Goal: Information Seeking & Learning: Check status

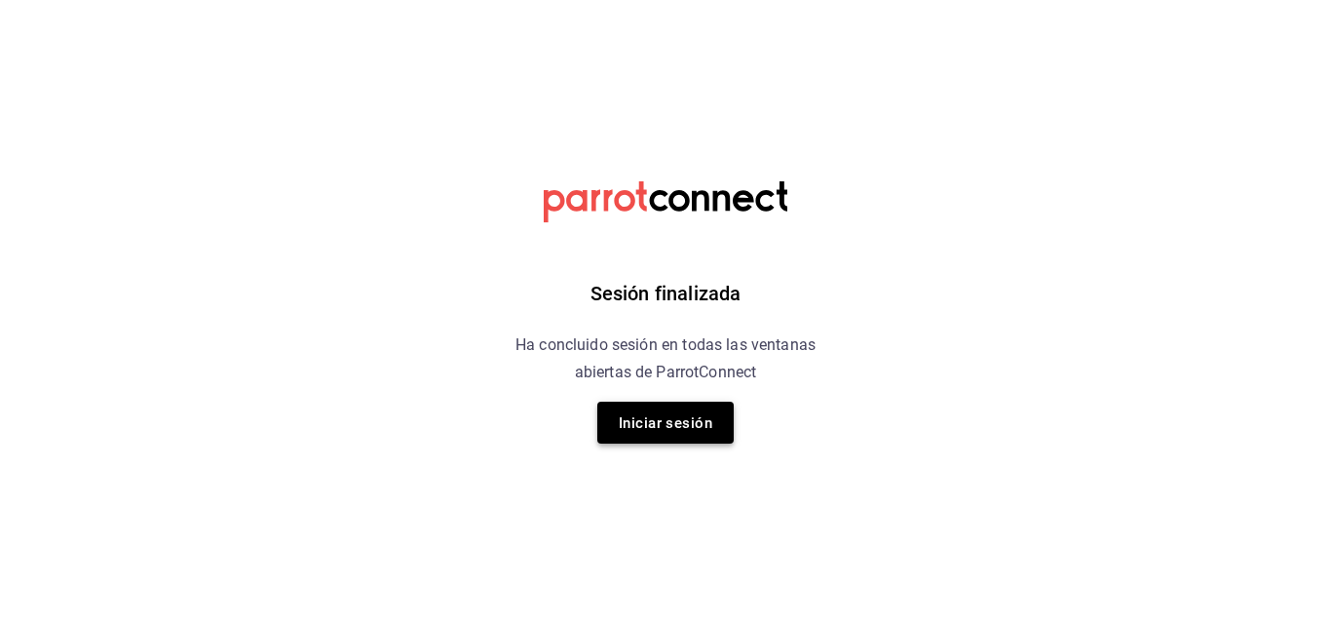
click at [678, 410] on font "Iniciar sesión" at bounding box center [666, 422] width 94 height 26
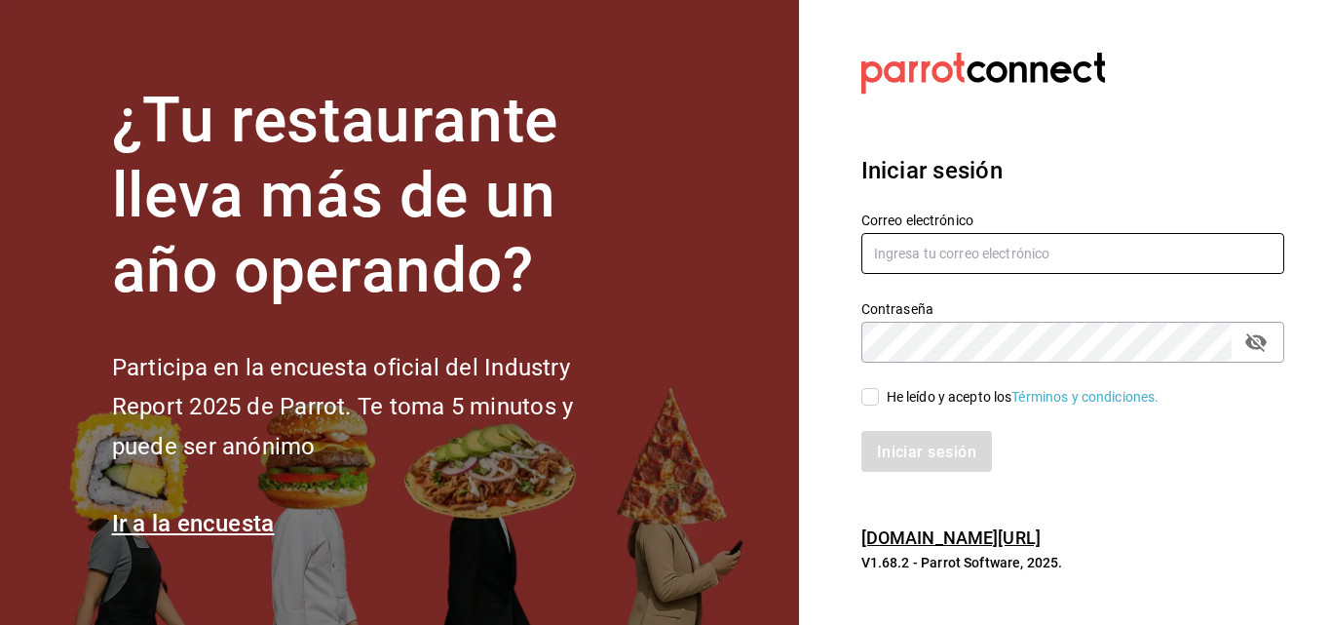
click at [941, 254] on input "text" at bounding box center [1073, 253] width 423 height 41
type input "[EMAIL_ADDRESS][DOMAIN_NAME]"
click at [866, 407] on div "Iniciar sesión" at bounding box center [1061, 439] width 446 height 64
click at [872, 394] on input "He leído y acepto los Términos y condiciones." at bounding box center [871, 397] width 18 height 18
checkbox input "true"
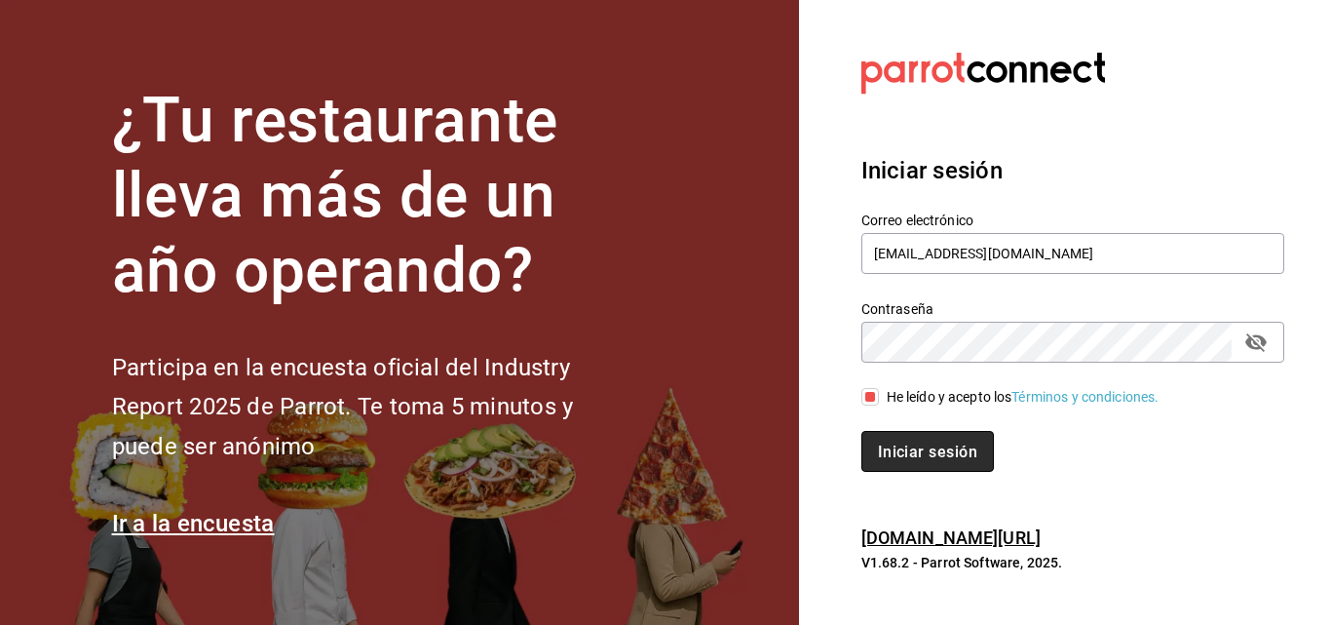
click at [912, 459] on font "Iniciar sesión" at bounding box center [927, 451] width 99 height 19
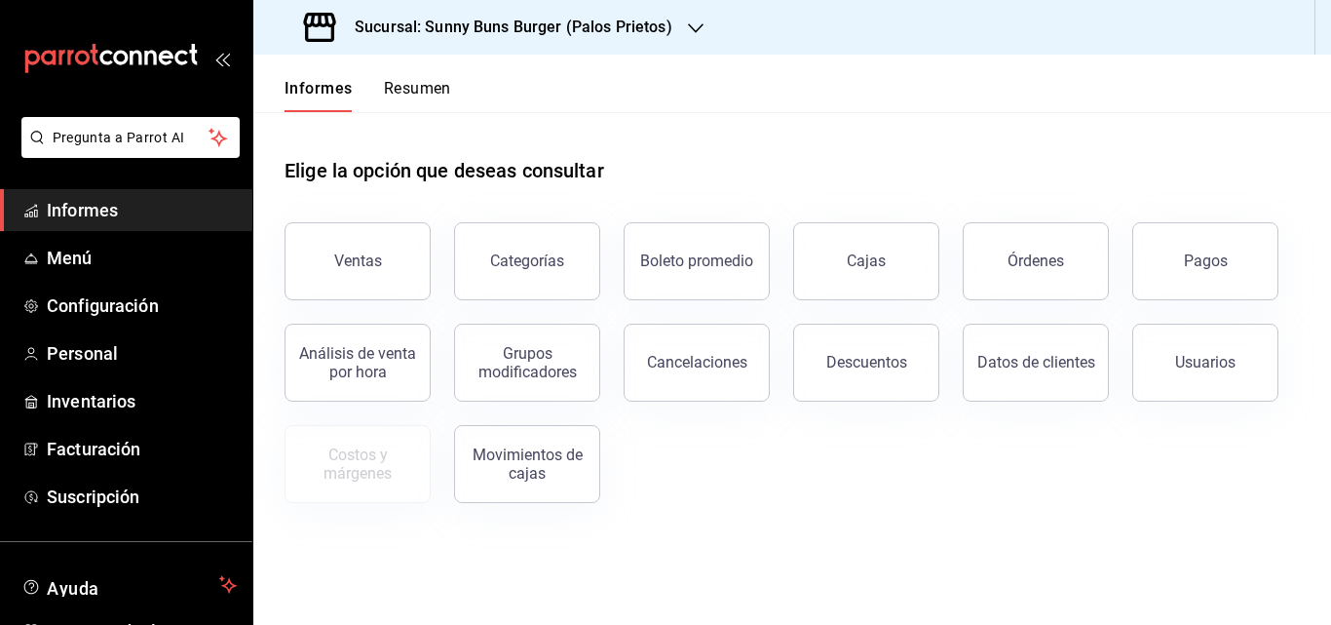
click at [688, 26] on icon "button" at bounding box center [696, 28] width 16 height 16
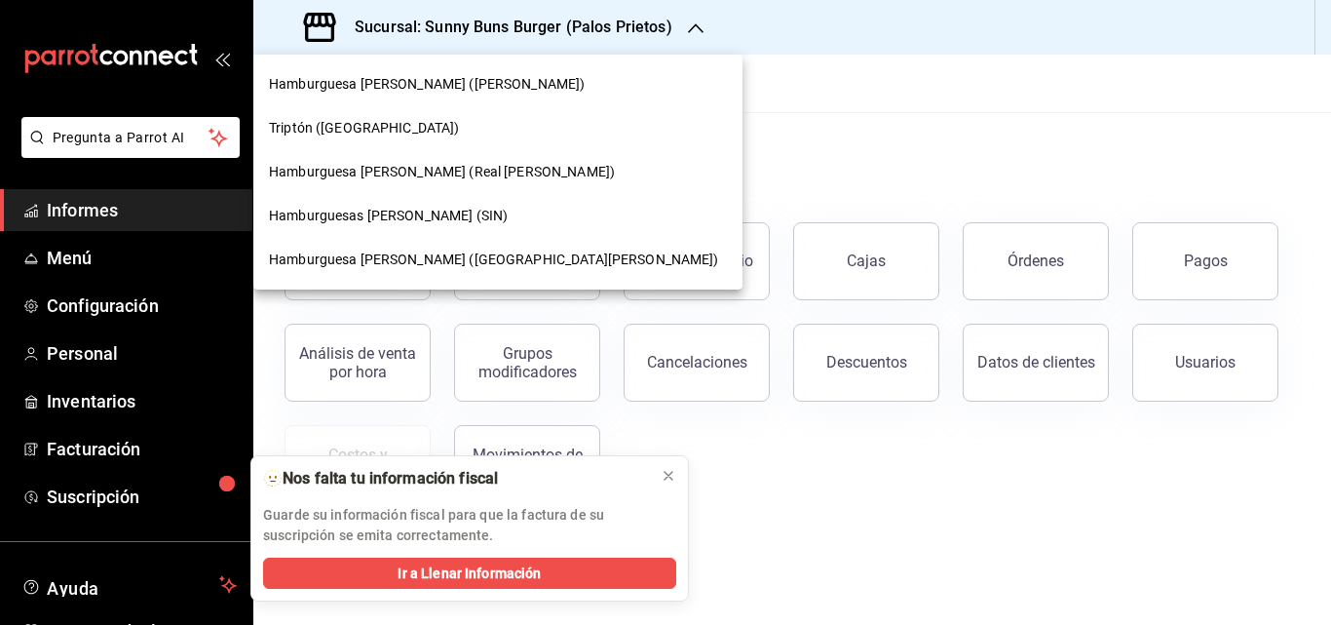
click at [483, 166] on font "Hamburguesa Sunny Buns (Real del Valle)" at bounding box center [442, 172] width 346 height 16
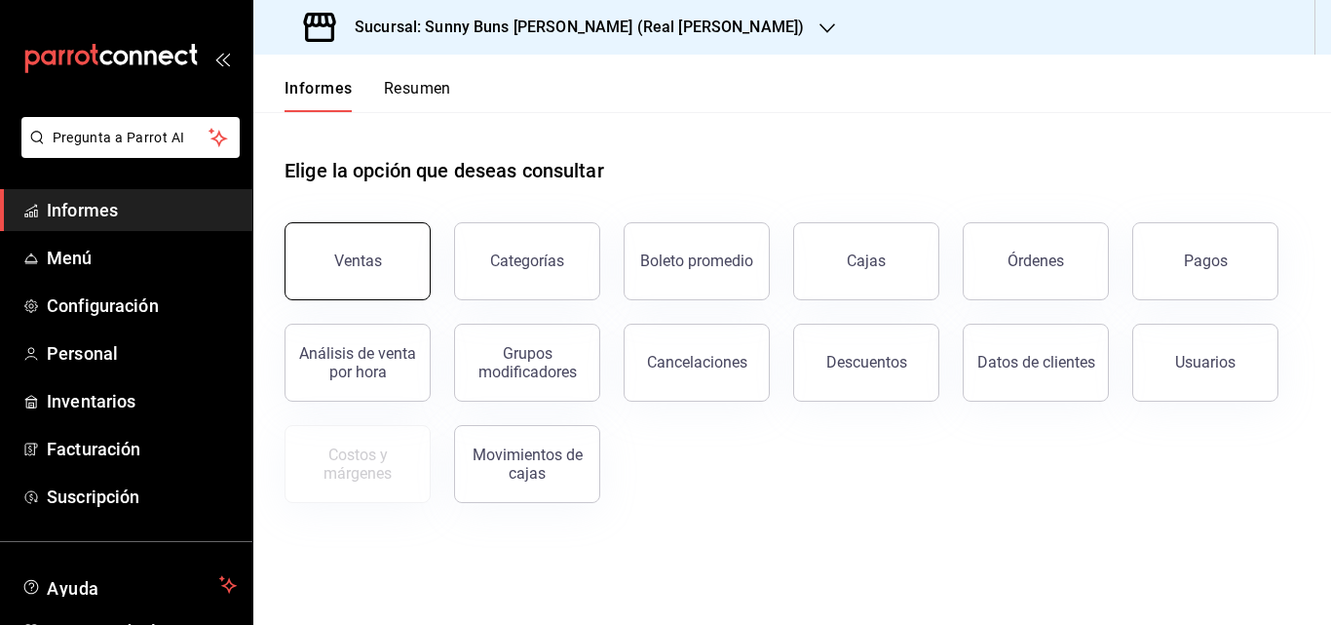
click at [366, 229] on button "Ventas" at bounding box center [358, 261] width 146 height 78
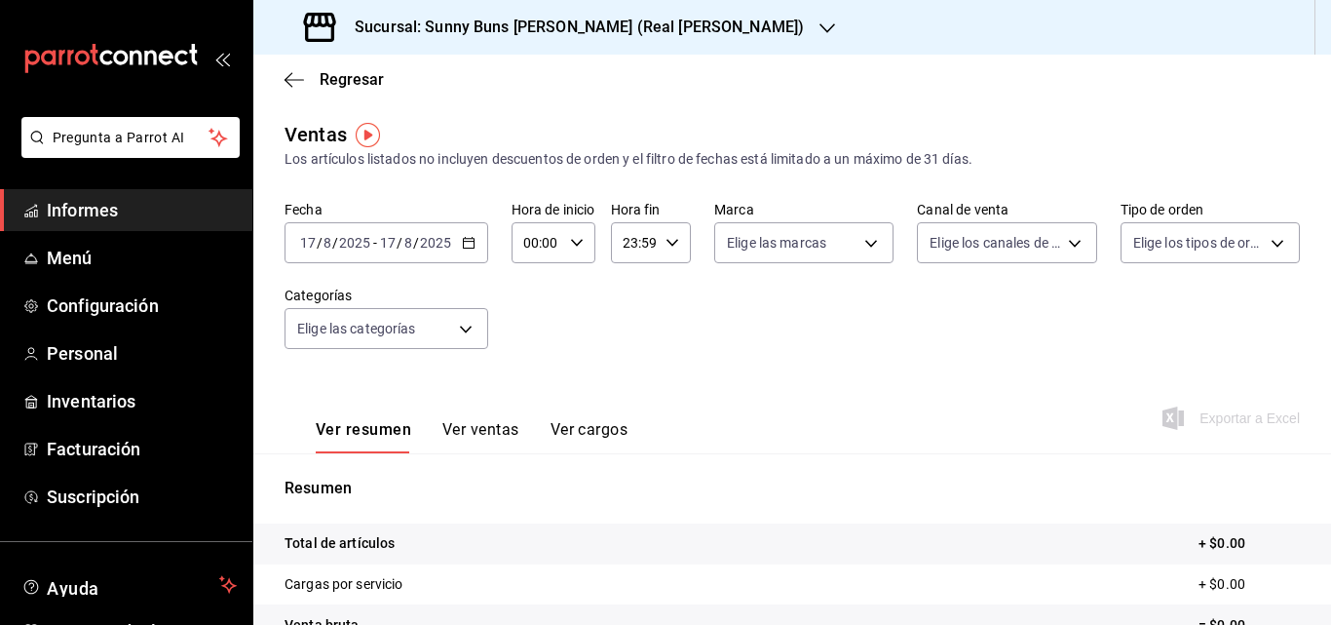
click at [463, 248] on \(Stroke\) "button" at bounding box center [469, 243] width 12 height 11
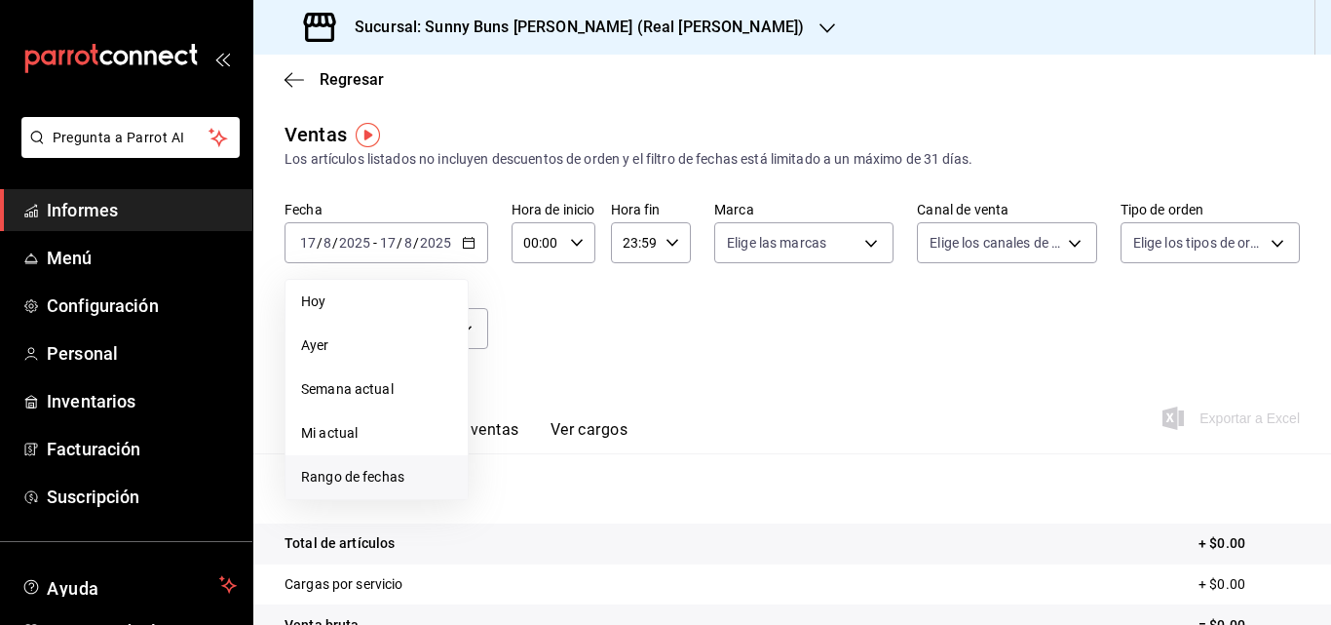
click at [361, 481] on font "Rango de fechas" at bounding box center [352, 477] width 103 height 16
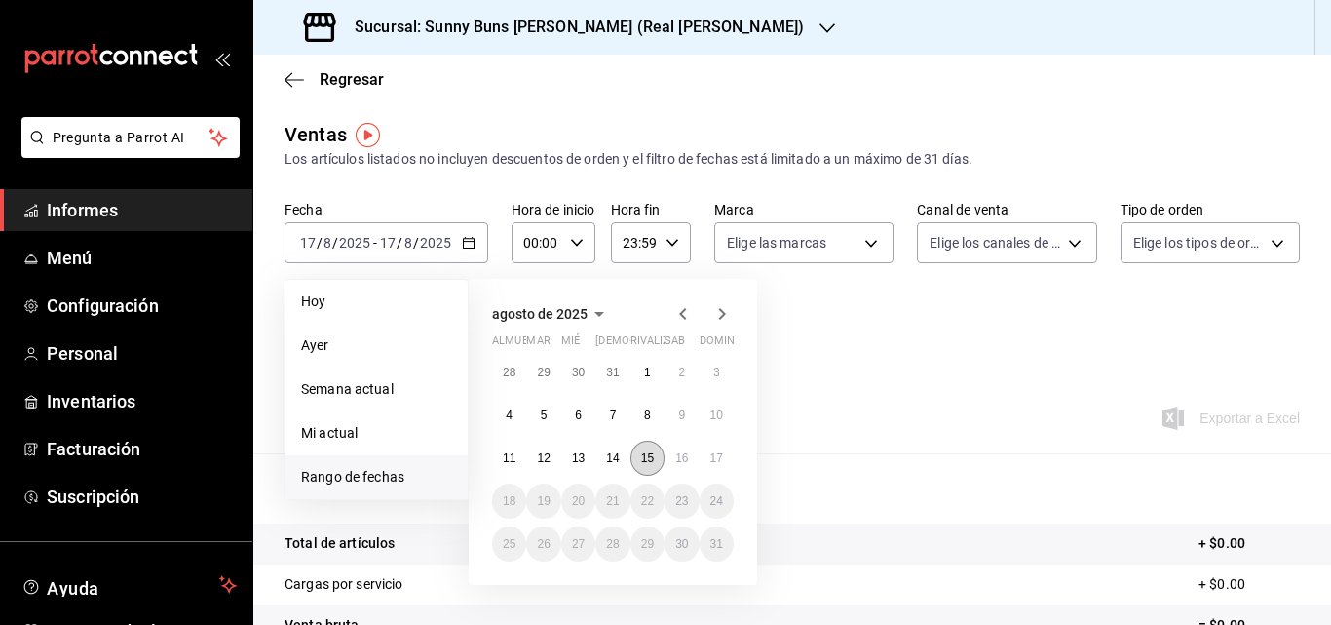
click at [648, 457] on font "15" at bounding box center [647, 458] width 13 height 14
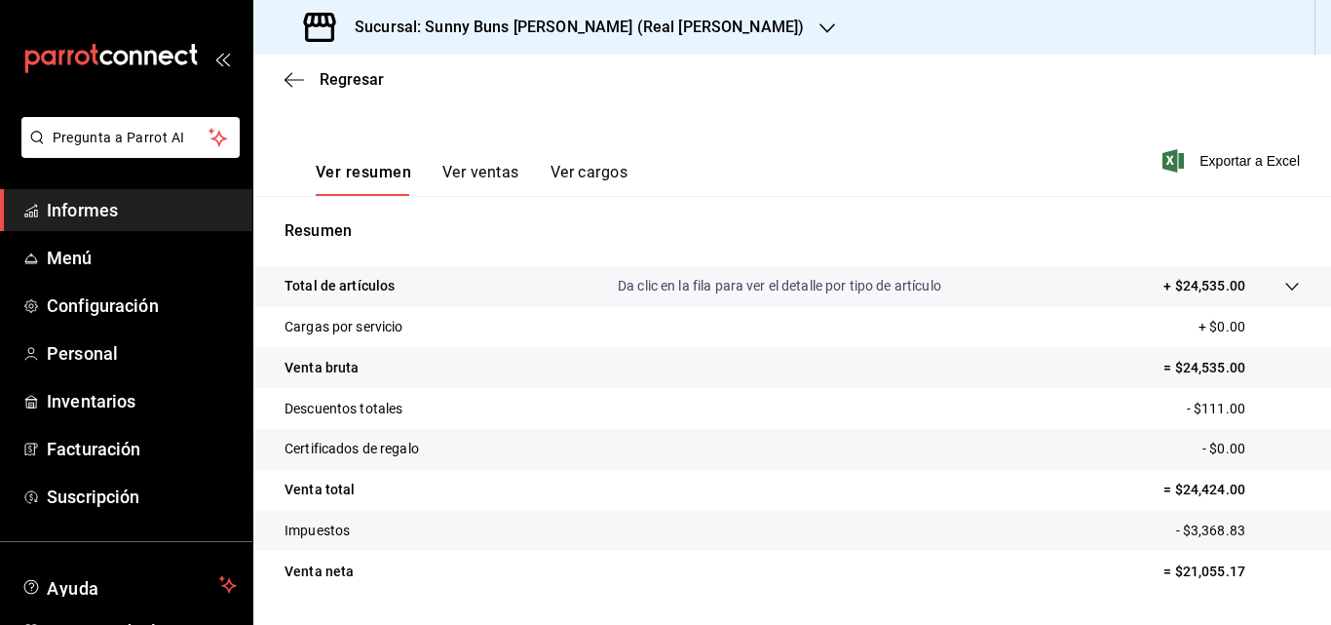
scroll to position [258, 0]
click at [106, 205] on font "Informes" at bounding box center [82, 210] width 71 height 20
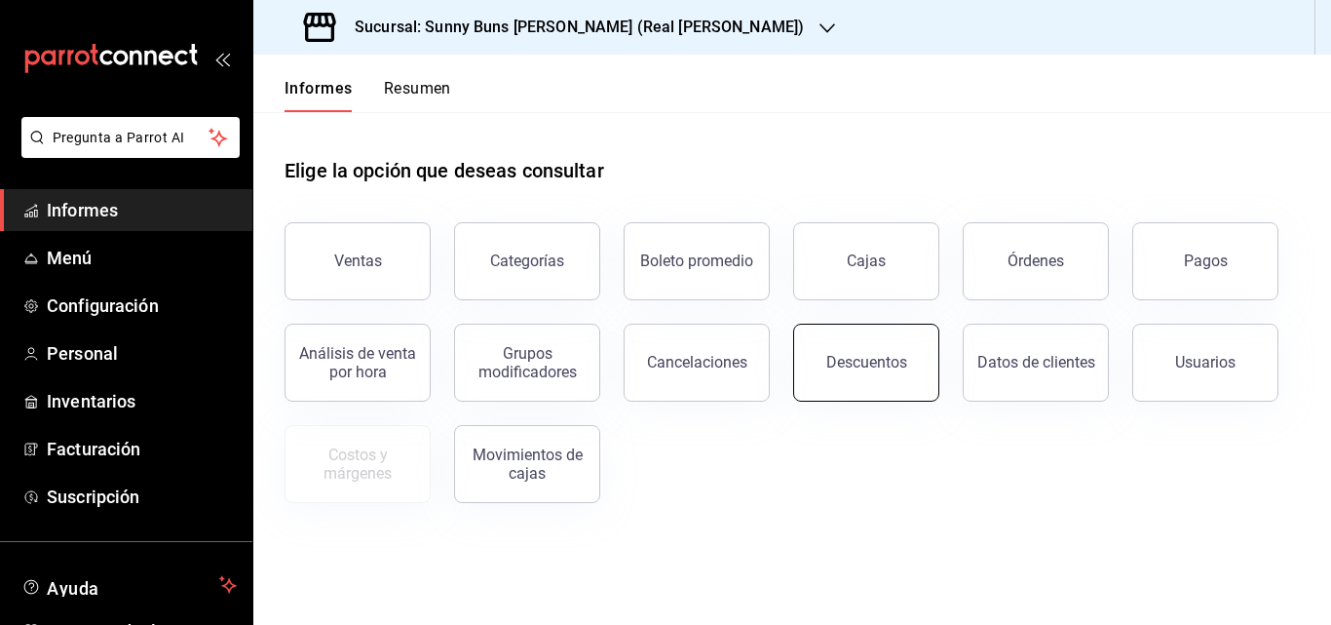
click at [887, 390] on button "Descuentos" at bounding box center [866, 363] width 146 height 78
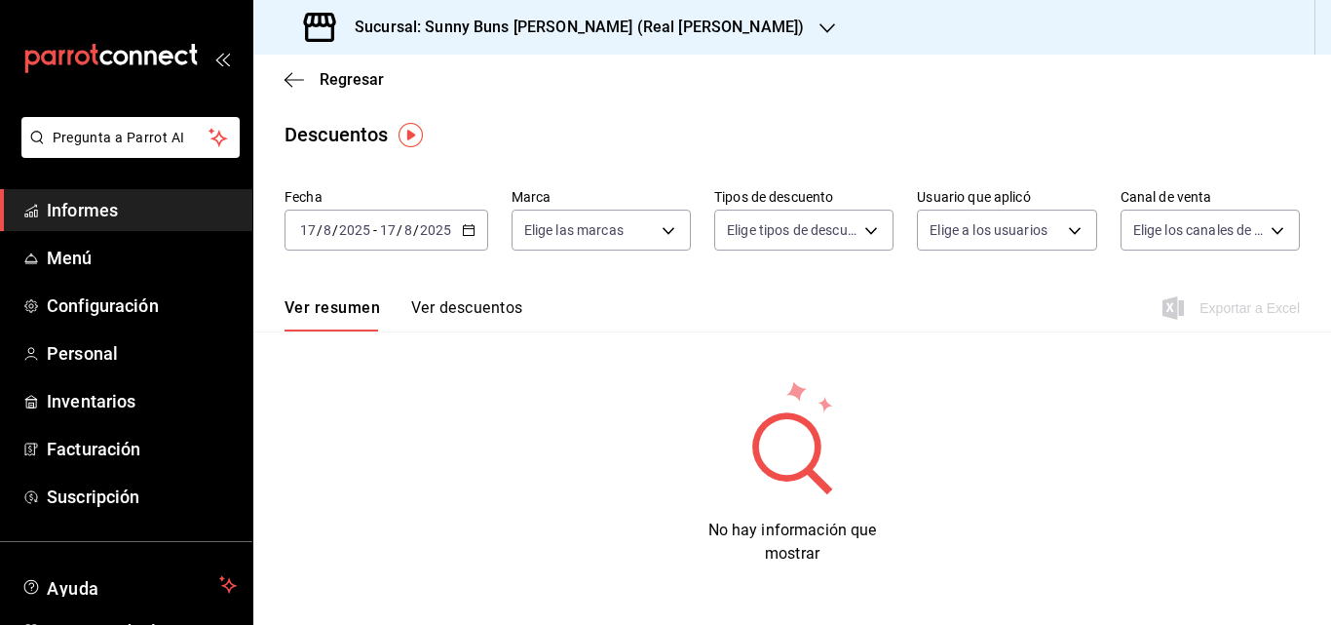
click at [462, 225] on icon "button" at bounding box center [469, 230] width 14 height 14
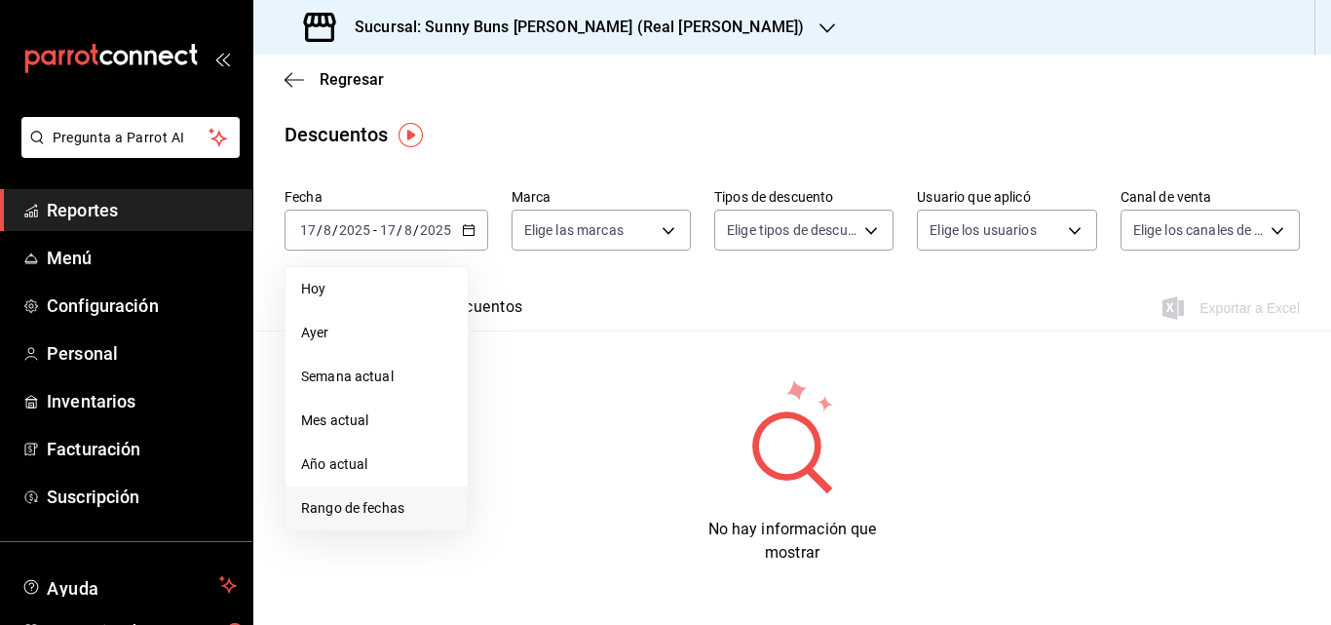
click at [355, 512] on span "Rango de fechas" at bounding box center [376, 508] width 151 height 20
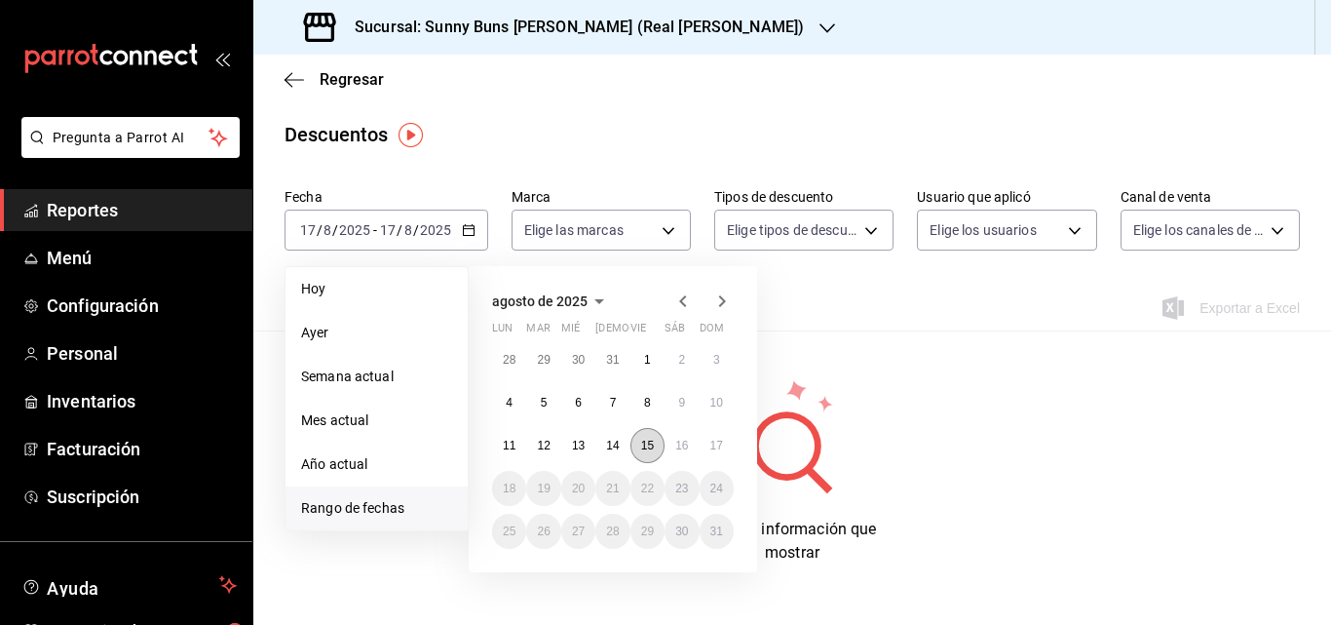
click at [636, 448] on button "15" at bounding box center [648, 445] width 34 height 35
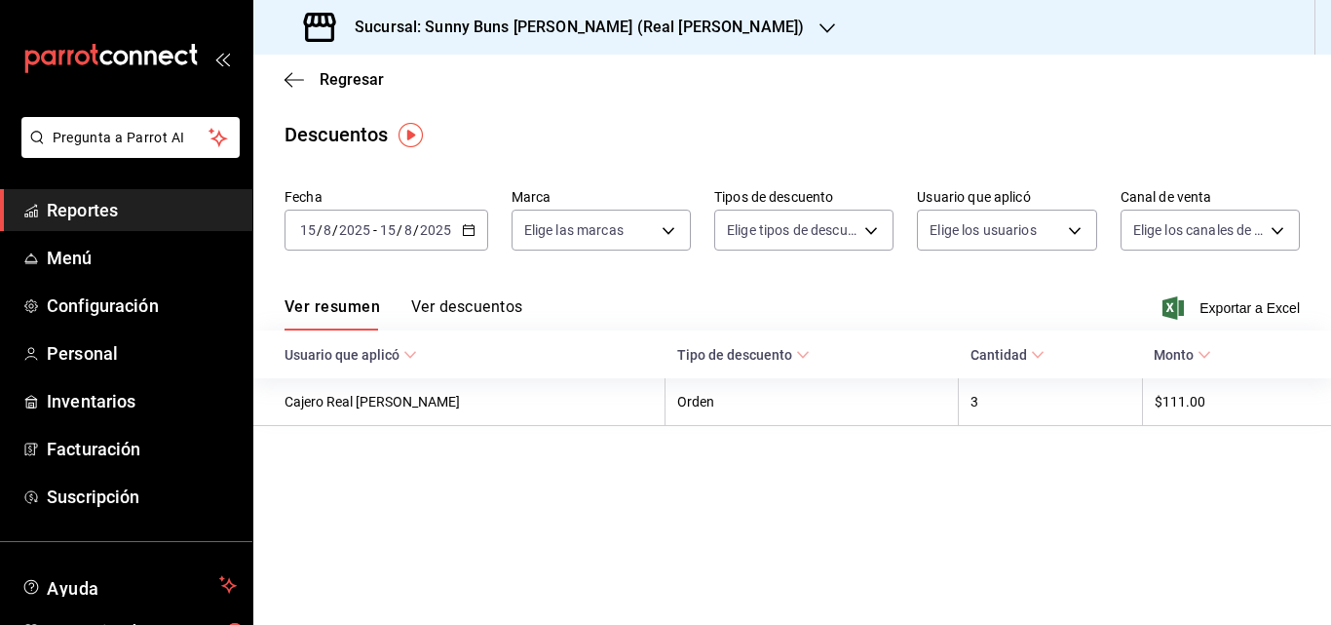
click at [157, 191] on link "Reportes" at bounding box center [126, 210] width 252 height 42
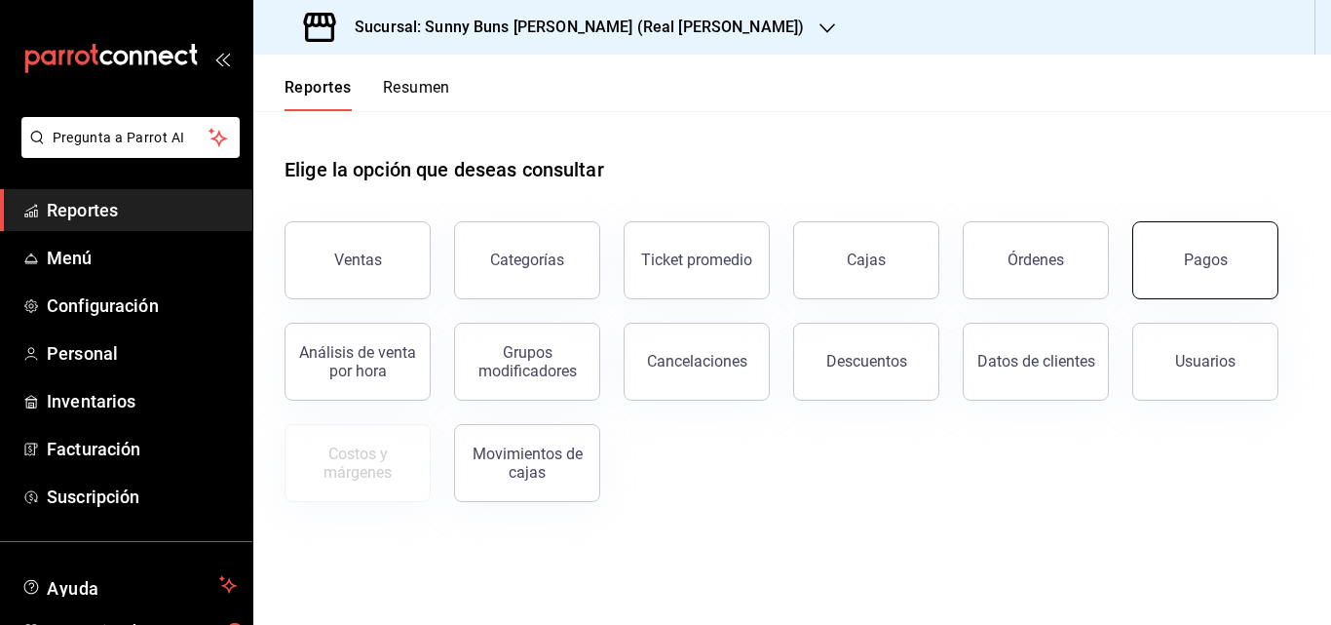
click at [1240, 272] on button "Pagos" at bounding box center [1206, 260] width 146 height 78
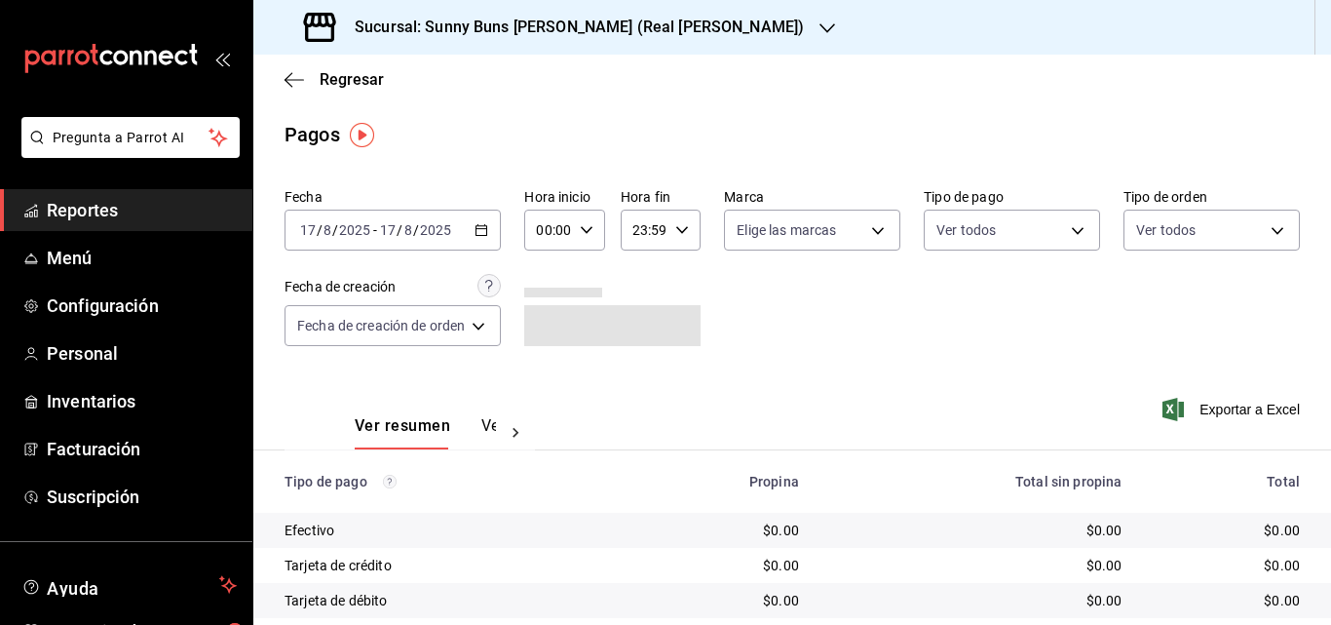
click at [504, 234] on div "Fecha 2025-08-17 17 / 8 / 2025 - 2025-08-17 17 / 8 / 2025 Hora inicio 00:00 Hor…" at bounding box center [793, 274] width 1016 height 189
click at [487, 229] on \(Stroke\) "button" at bounding box center [482, 228] width 11 height 1
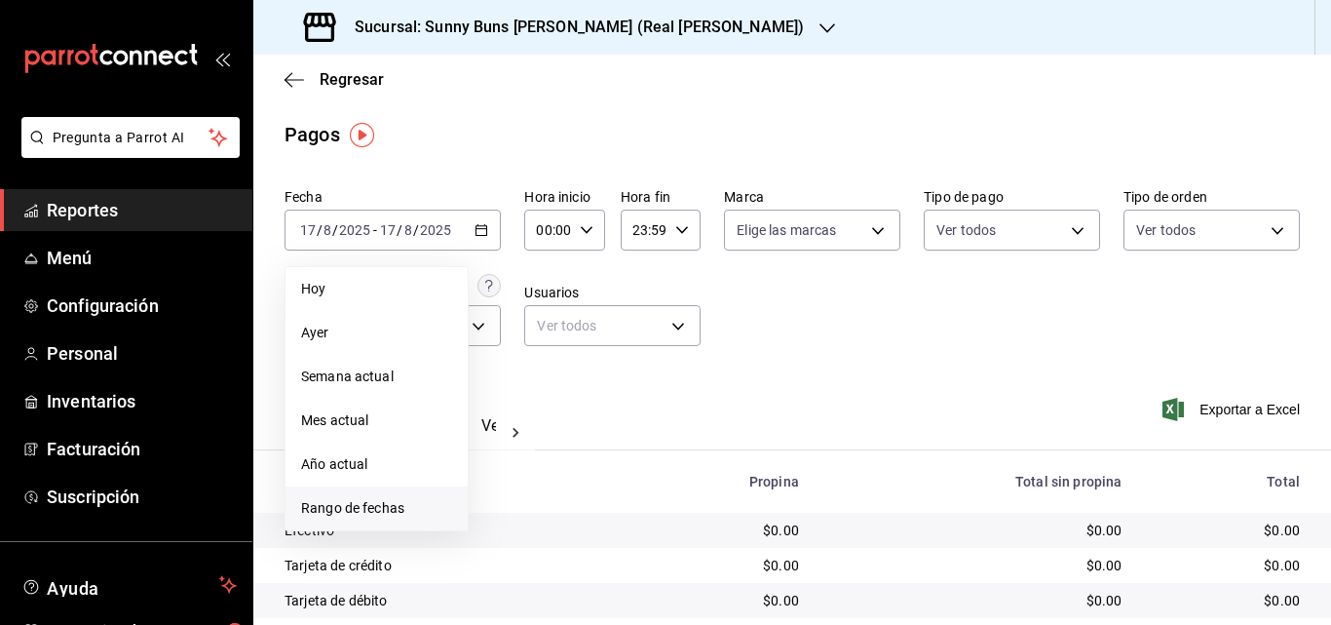
click at [361, 506] on span "Rango de fechas" at bounding box center [376, 508] width 151 height 20
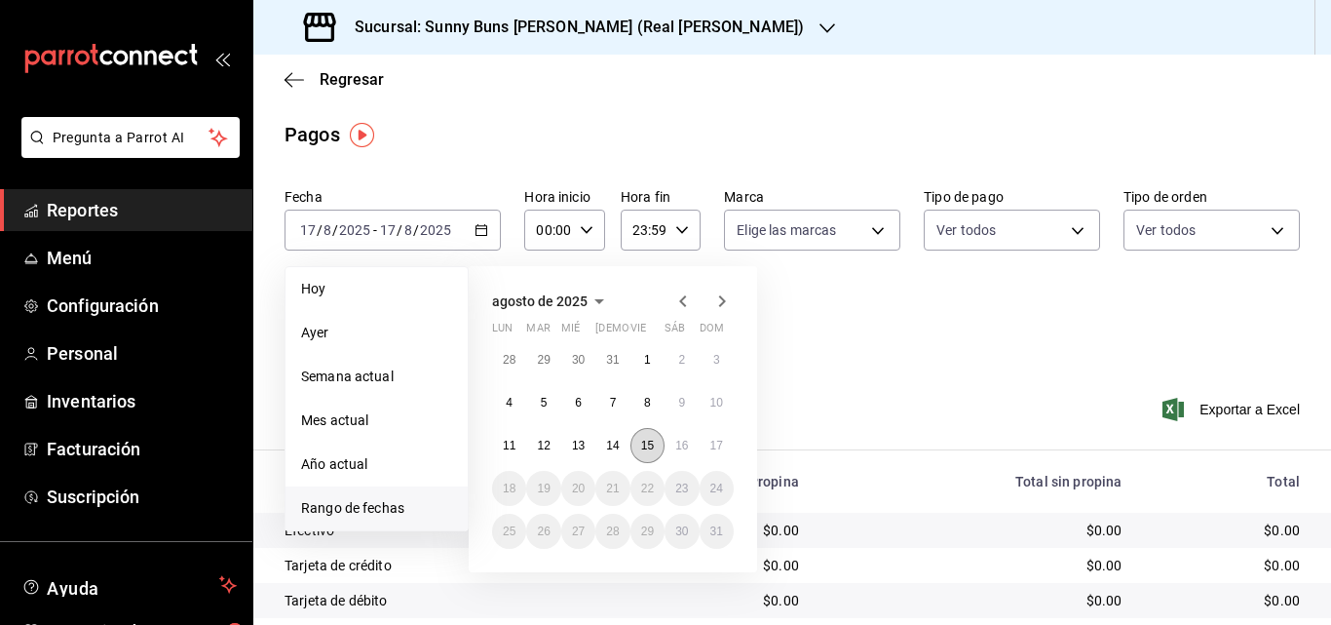
click at [646, 449] on abbr "15" at bounding box center [647, 446] width 13 height 14
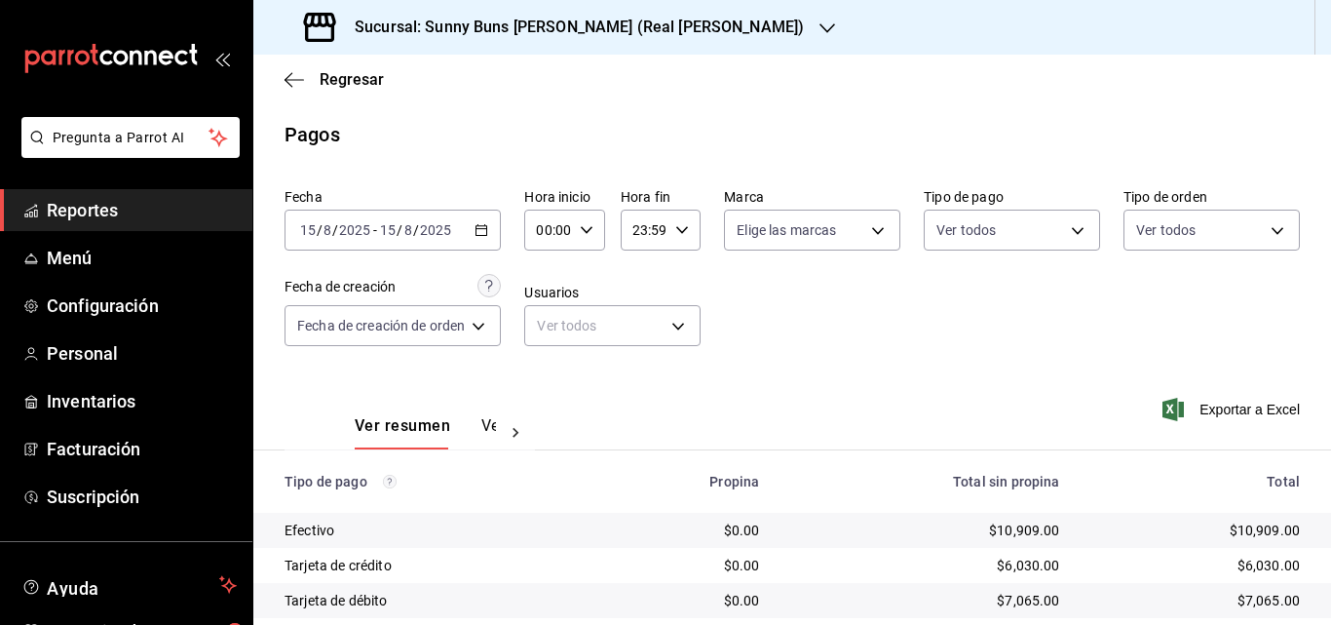
scroll to position [131, 0]
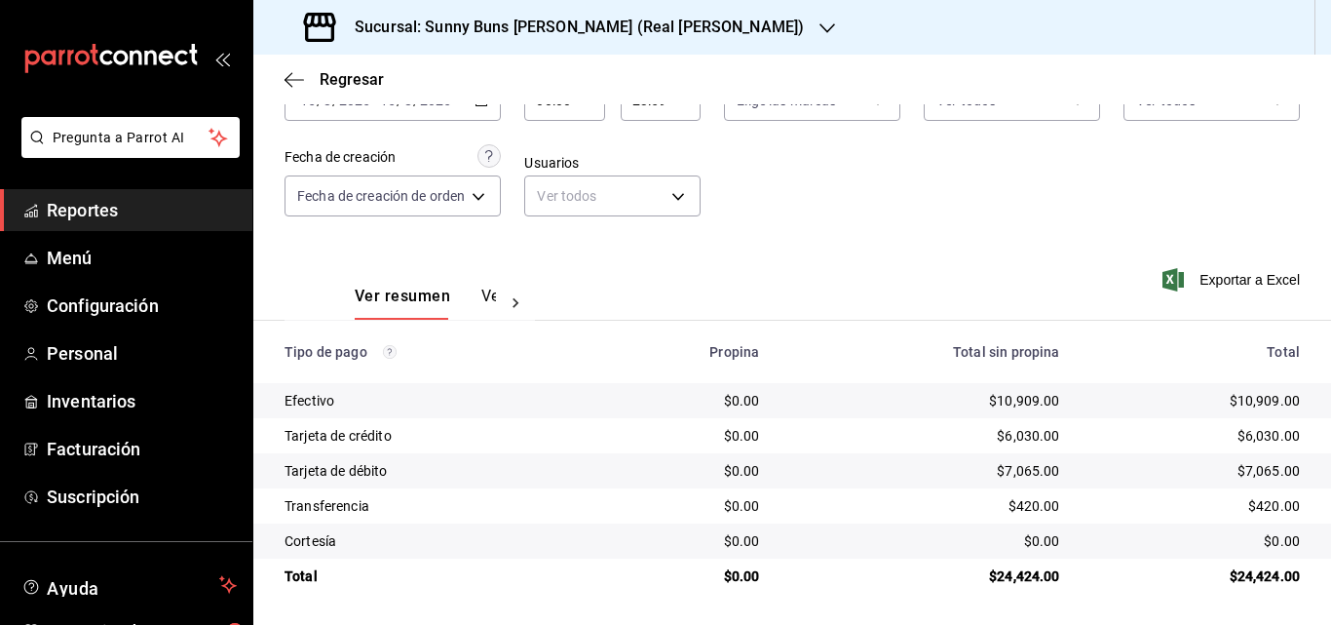
click at [967, 424] on td "$6,030.00" at bounding box center [925, 435] width 300 height 35
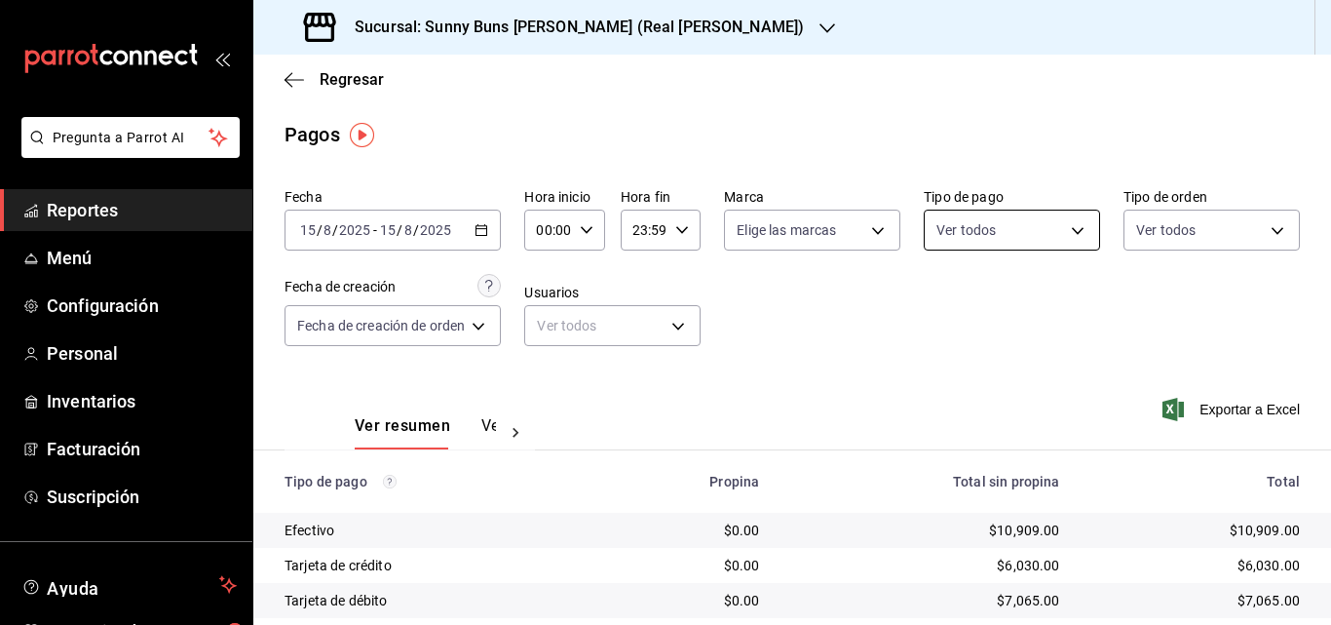
click at [1090, 227] on body "Pregunta a Parrot AI Reportes Menú Configuración Personal Inventarios Facturaci…" at bounding box center [665, 312] width 1331 height 625
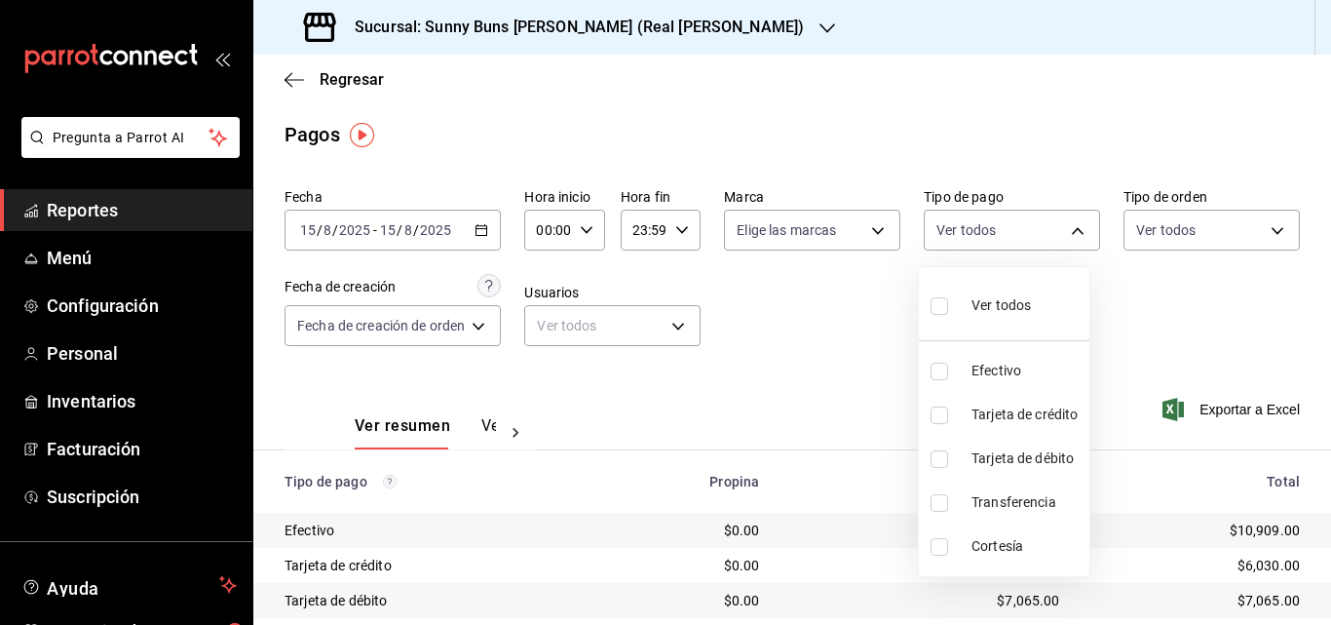
click at [1009, 422] on span "Tarjeta de crédito" at bounding box center [1027, 415] width 110 height 20
type input "1c93512b-f09a-4eb3-9582-7e103c2e138d"
checkbox input "true"
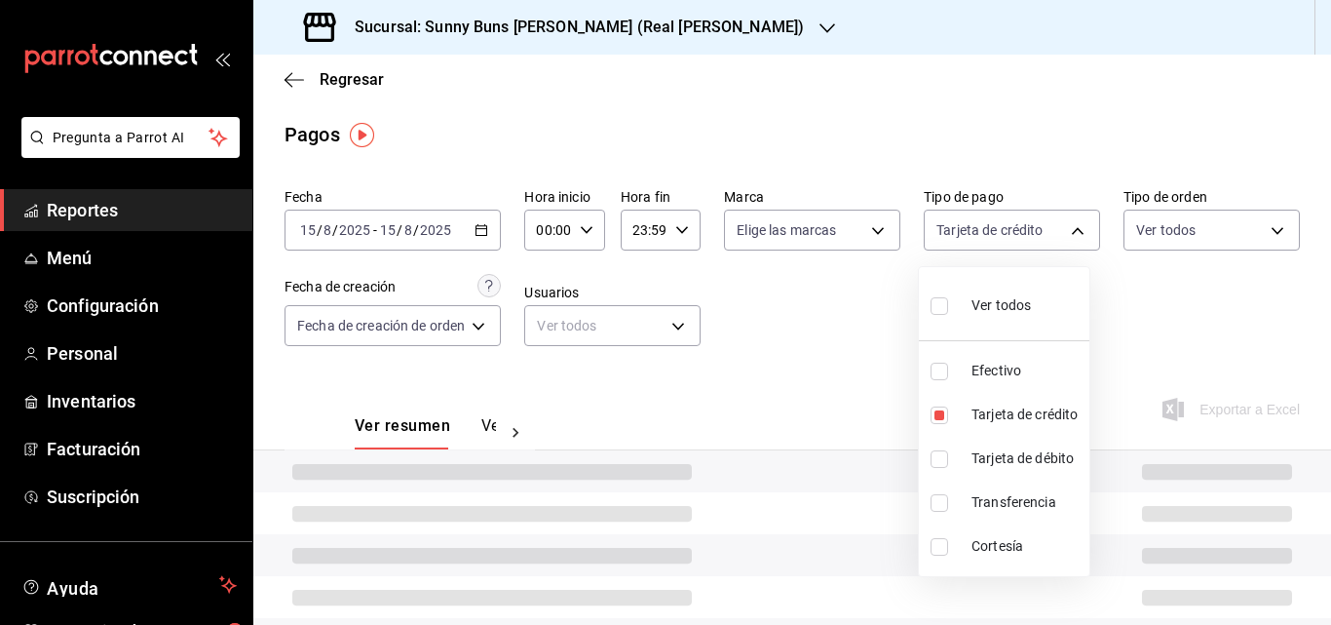
click at [1006, 459] on span "Tarjeta de débito" at bounding box center [1027, 458] width 110 height 20
type input "1c93512b-f09a-4eb3-9582-7e103c2e138d,8bdf79ad-4605-4311-887f-bde436e03253"
checkbox input "true"
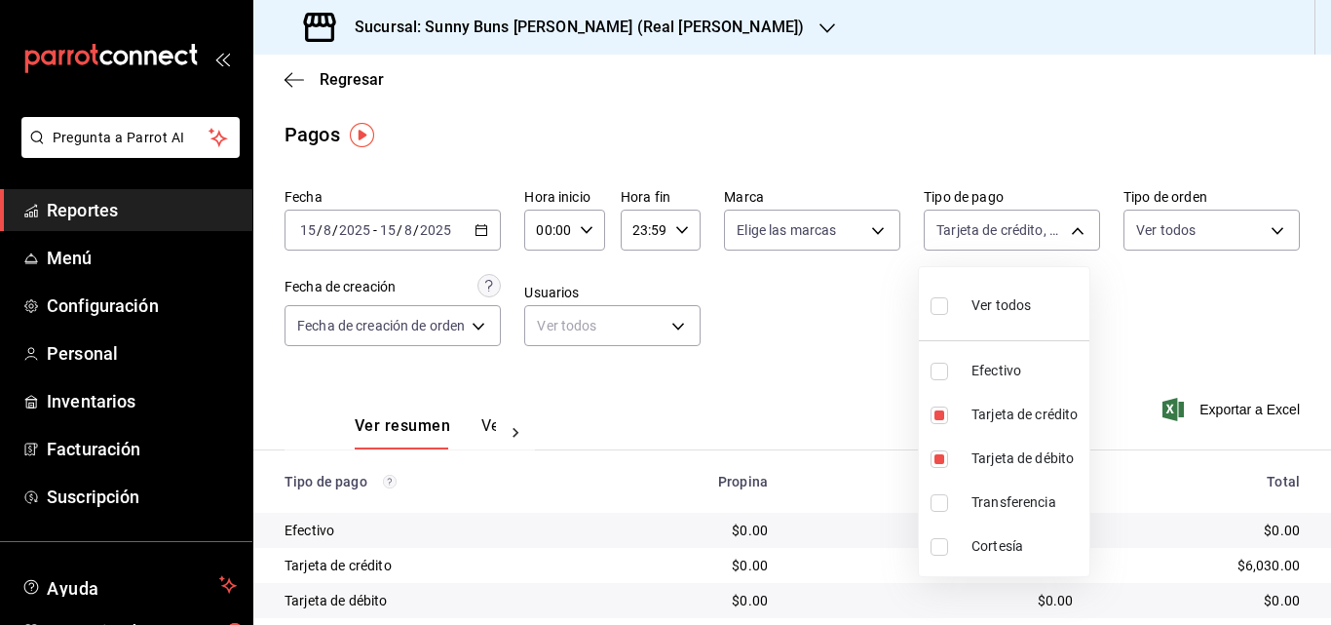
click at [795, 388] on div at bounding box center [665, 312] width 1331 height 625
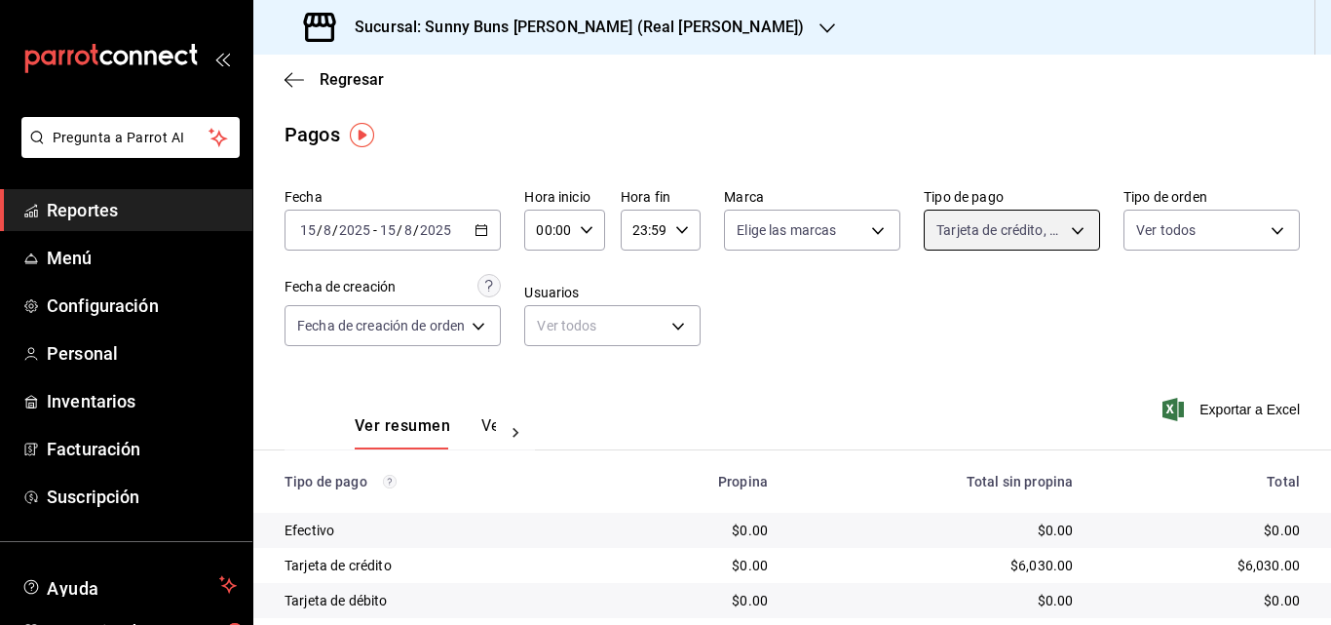
scroll to position [1, 0]
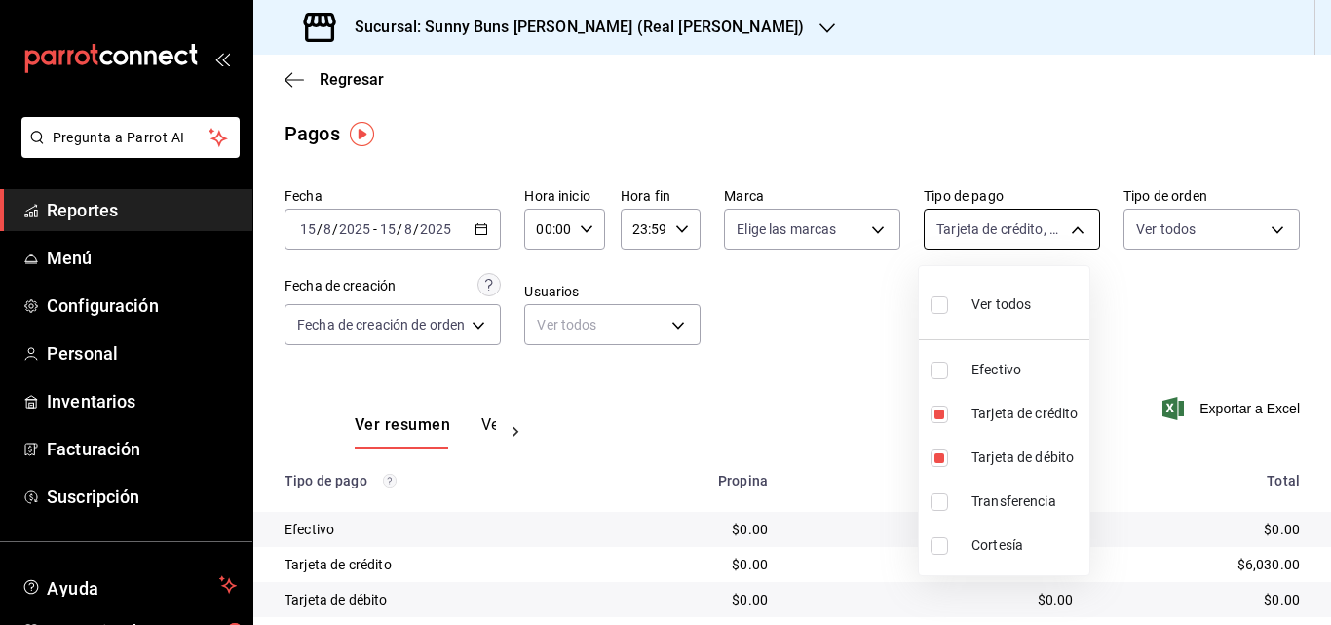
click at [1048, 238] on body "Pregunta a Parrot AI Reportes Menú Configuración Personal Inventarios Facturaci…" at bounding box center [665, 312] width 1331 height 625
click at [975, 498] on span "Transferencia" at bounding box center [1027, 501] width 110 height 20
type input "1c93512b-f09a-4eb3-9582-7e103c2e138d,8bdf79ad-4605-4311-887f-bde436e03253,1650c…"
checkbox input "true"
click at [844, 369] on div at bounding box center [665, 312] width 1331 height 625
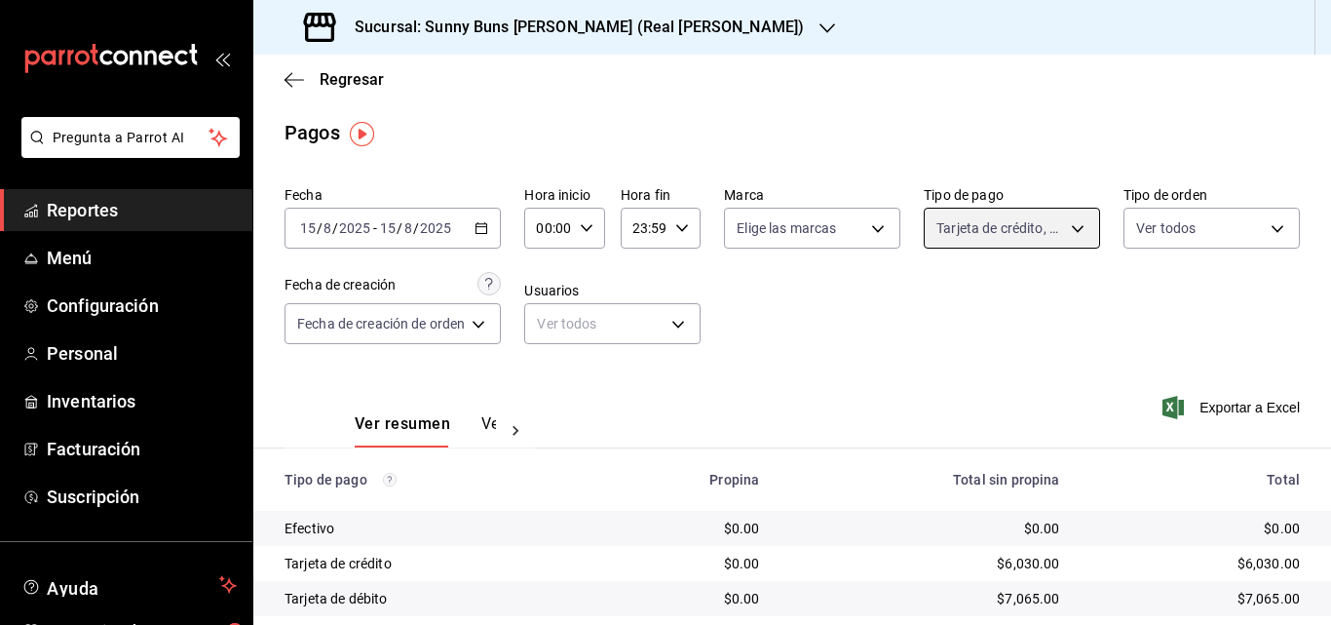
scroll to position [1, 0]
click at [488, 232] on icon "button" at bounding box center [482, 229] width 14 height 14
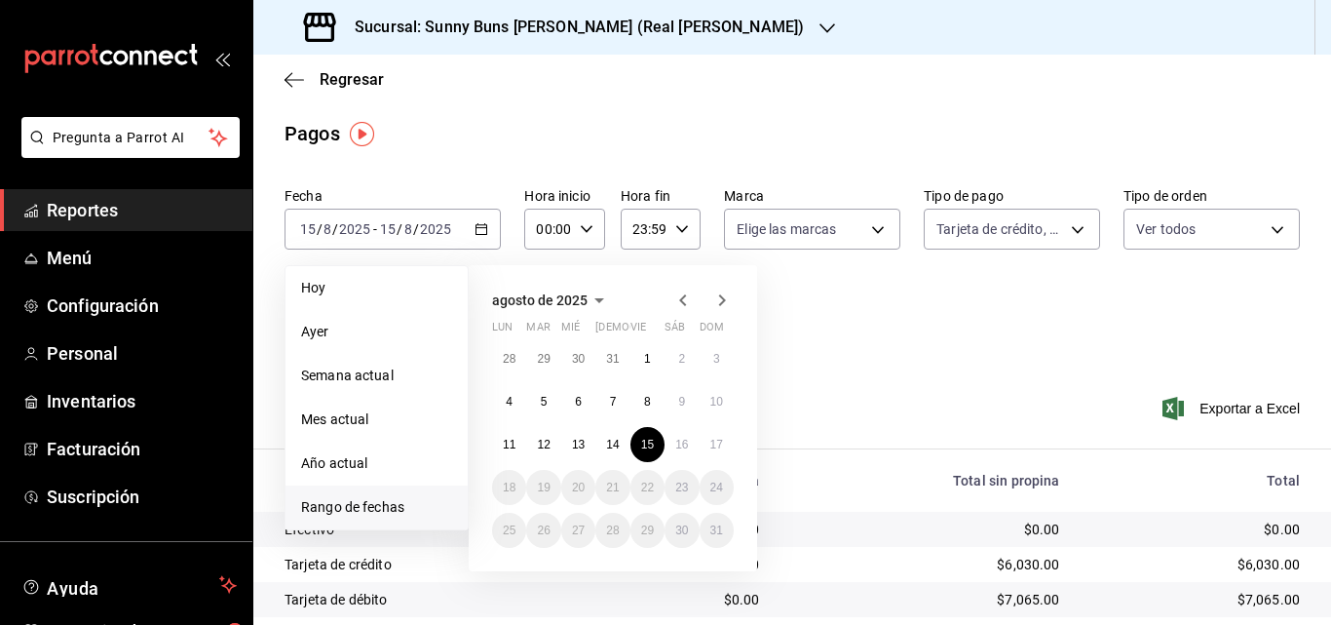
click at [371, 510] on span "Rango de fechas" at bounding box center [376, 507] width 151 height 20
click at [675, 443] on abbr "16" at bounding box center [681, 445] width 13 height 14
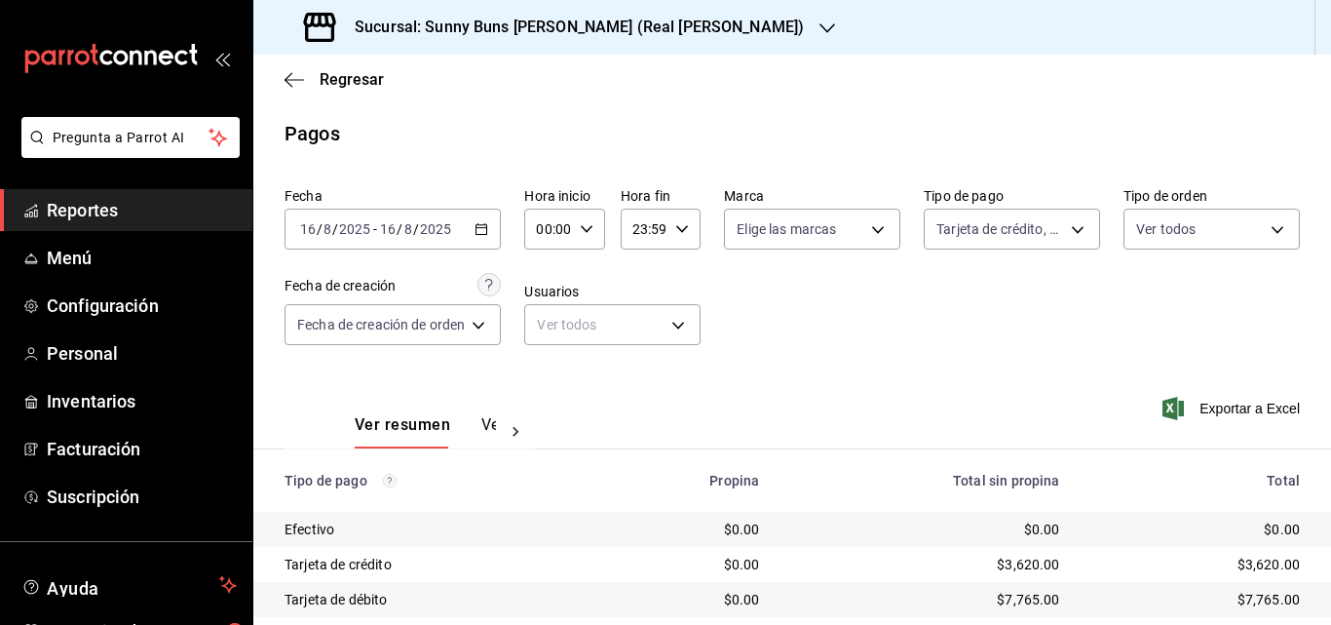
scroll to position [131, 0]
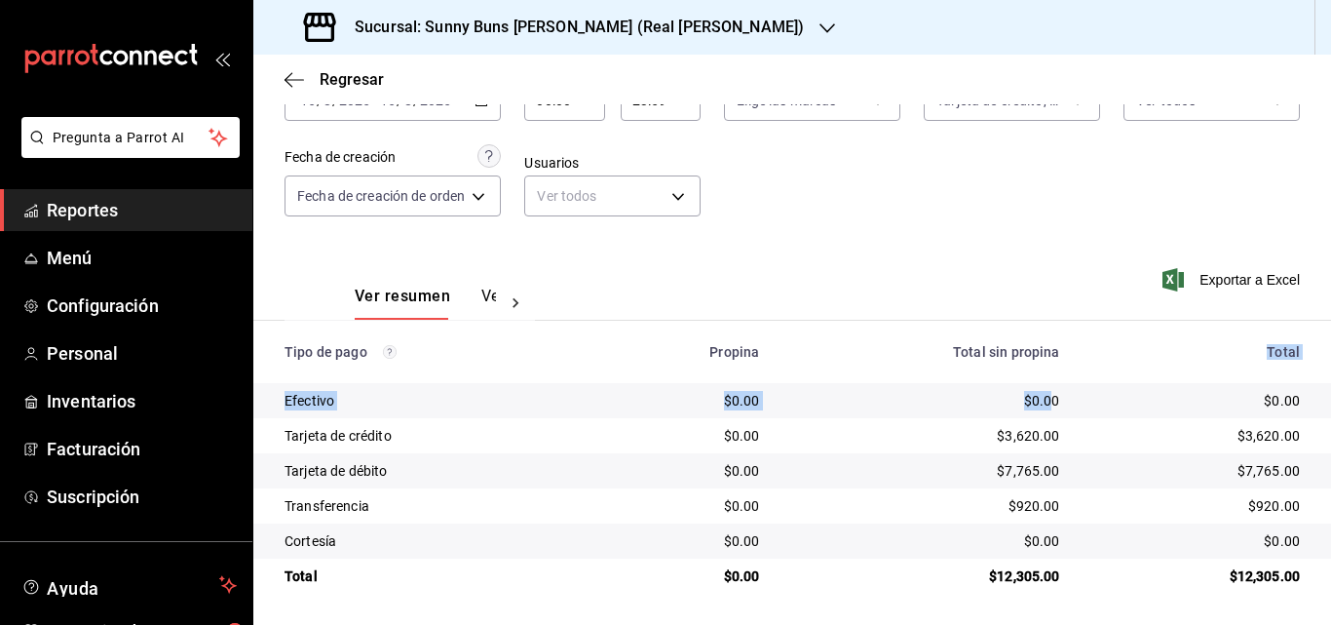
drag, startPoint x: 1035, startPoint y: 405, endPoint x: 1048, endPoint y: 321, distance: 84.8
click at [1048, 321] on table "Tipo de pago Propina Total sin propina Total Efectivo $0.00 $0.00 $0.00 Tarjeta…" at bounding box center [792, 457] width 1078 height 273
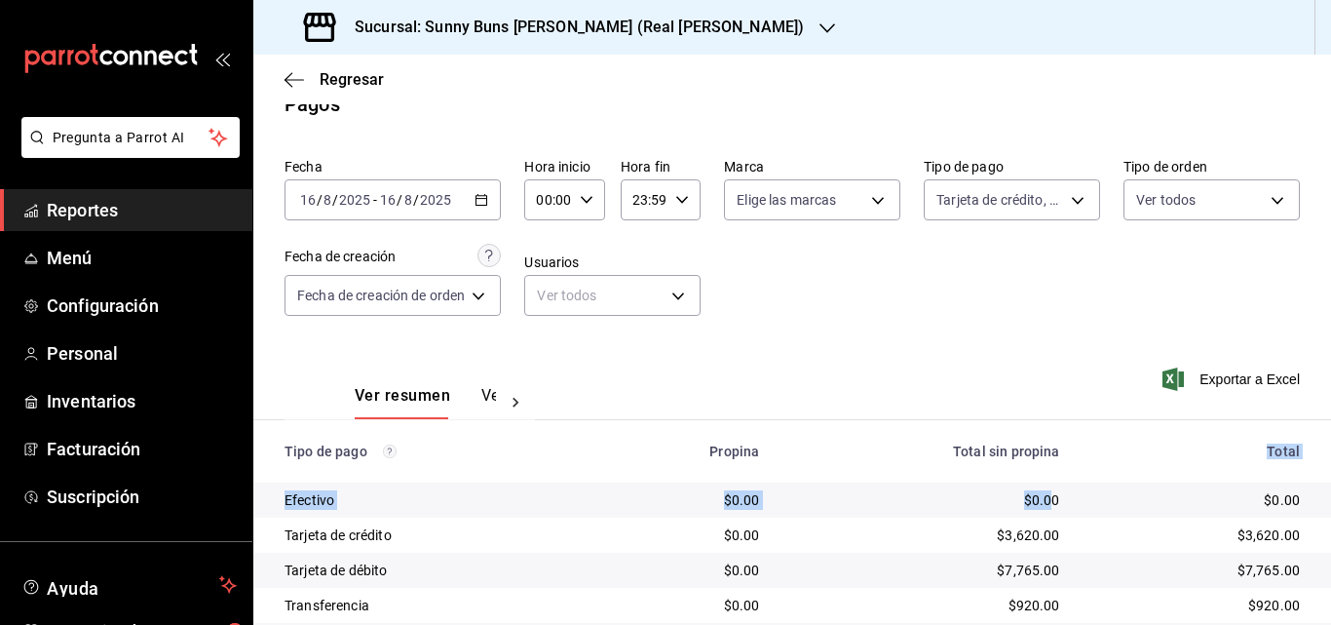
scroll to position [4, 0]
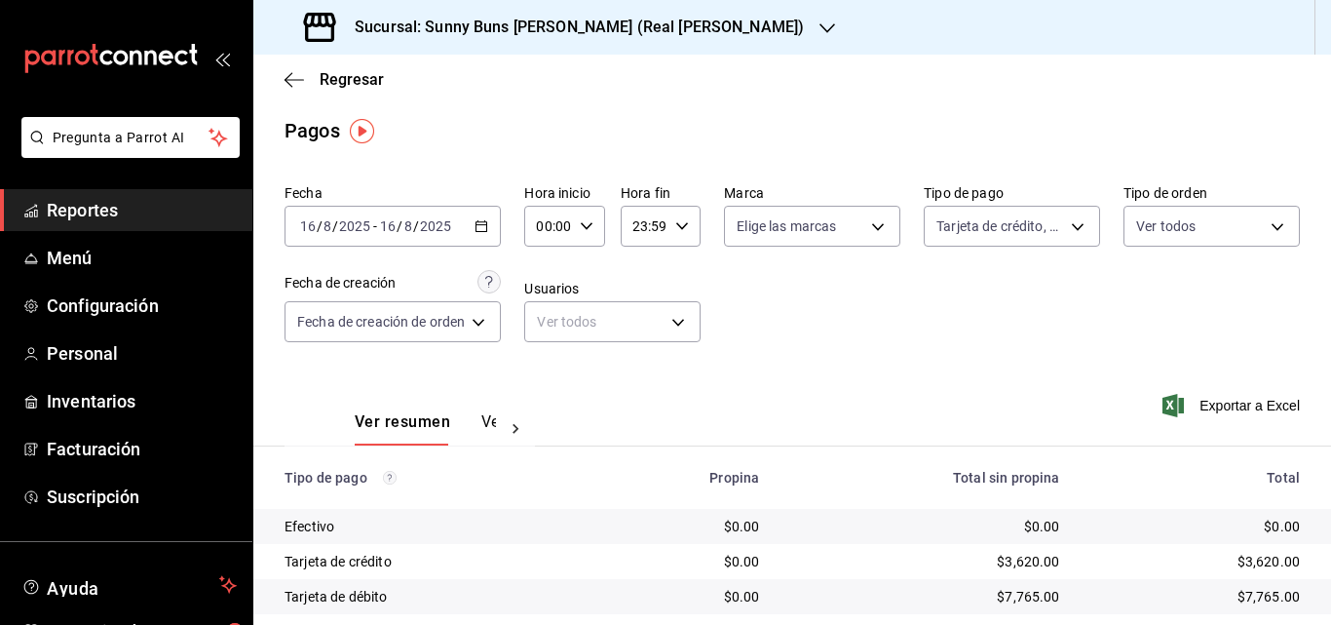
click at [1048, 321] on div "Fecha 2025-08-16 16 / 8 / 2025 - 2025-08-16 16 / 8 / 2025 Hora inicio 00:00 Hor…" at bounding box center [793, 270] width 1016 height 189
click at [1065, 233] on body "Pregunta a Parrot AI Reportes Menú Configuración Personal Inventarios Facturaci…" at bounding box center [665, 312] width 1331 height 625
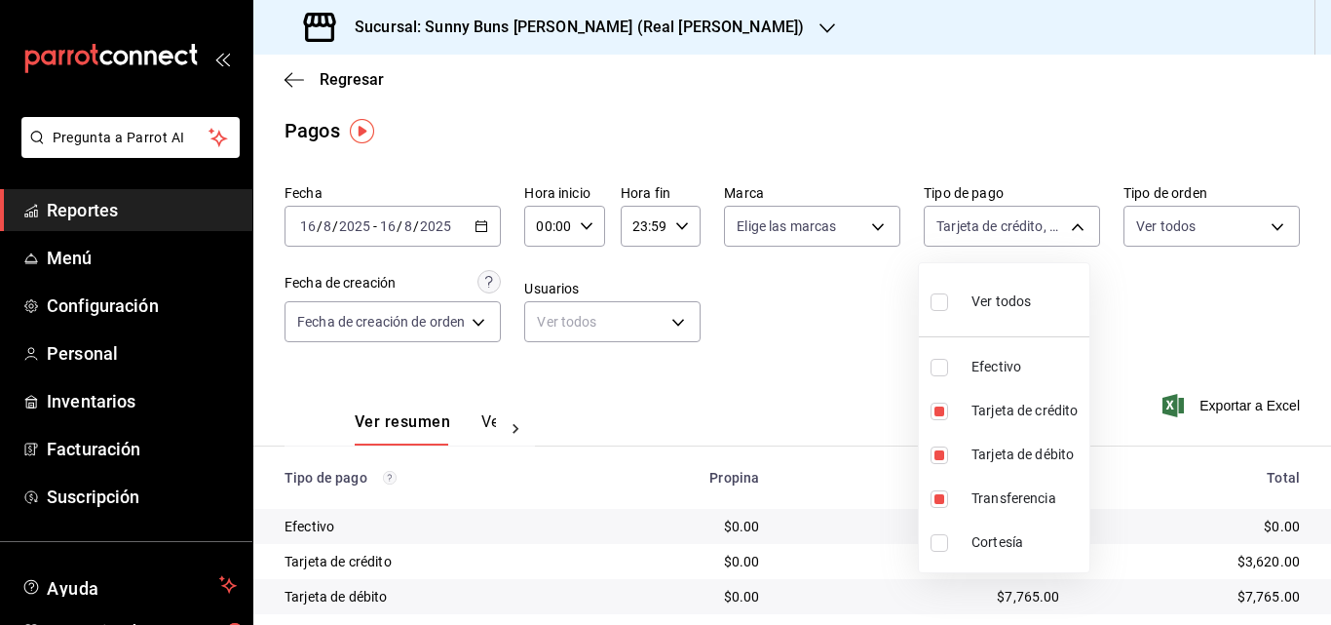
click at [995, 365] on span "Efectivo" at bounding box center [1027, 367] width 110 height 20
type input "1c93512b-f09a-4eb3-9582-7e103c2e138d,8bdf79ad-4605-4311-887f-bde436e03253,1650c…"
checkbox input "true"
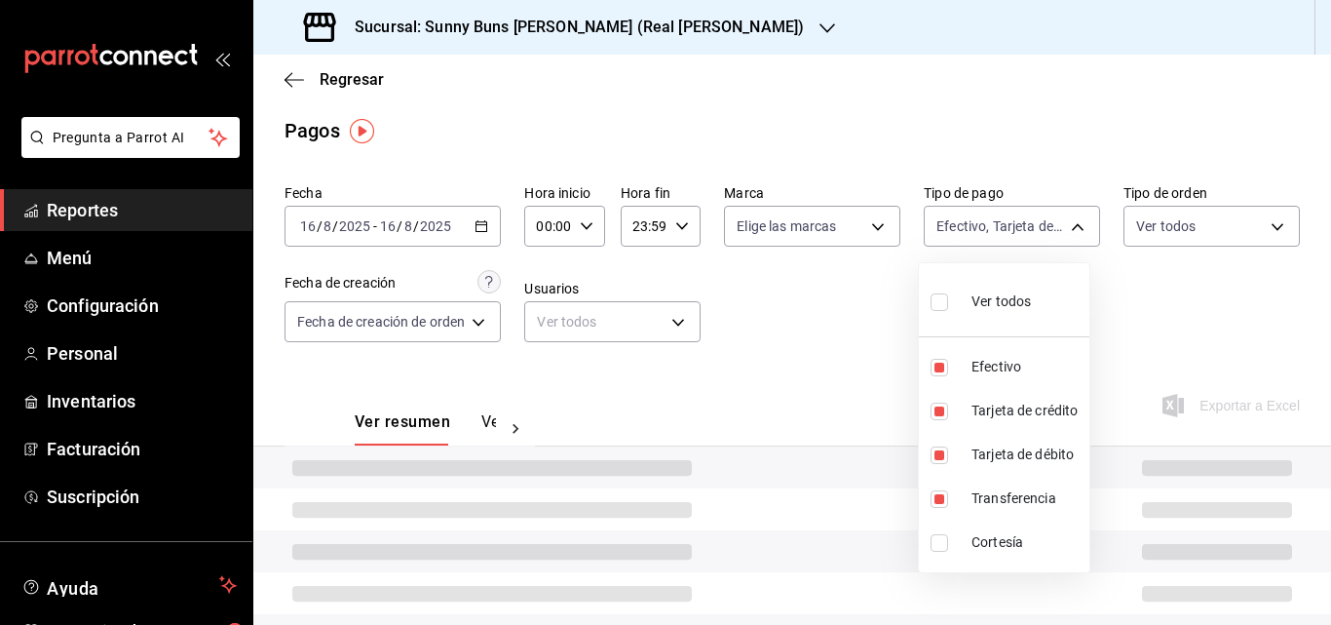
click at [872, 392] on div at bounding box center [665, 312] width 1331 height 625
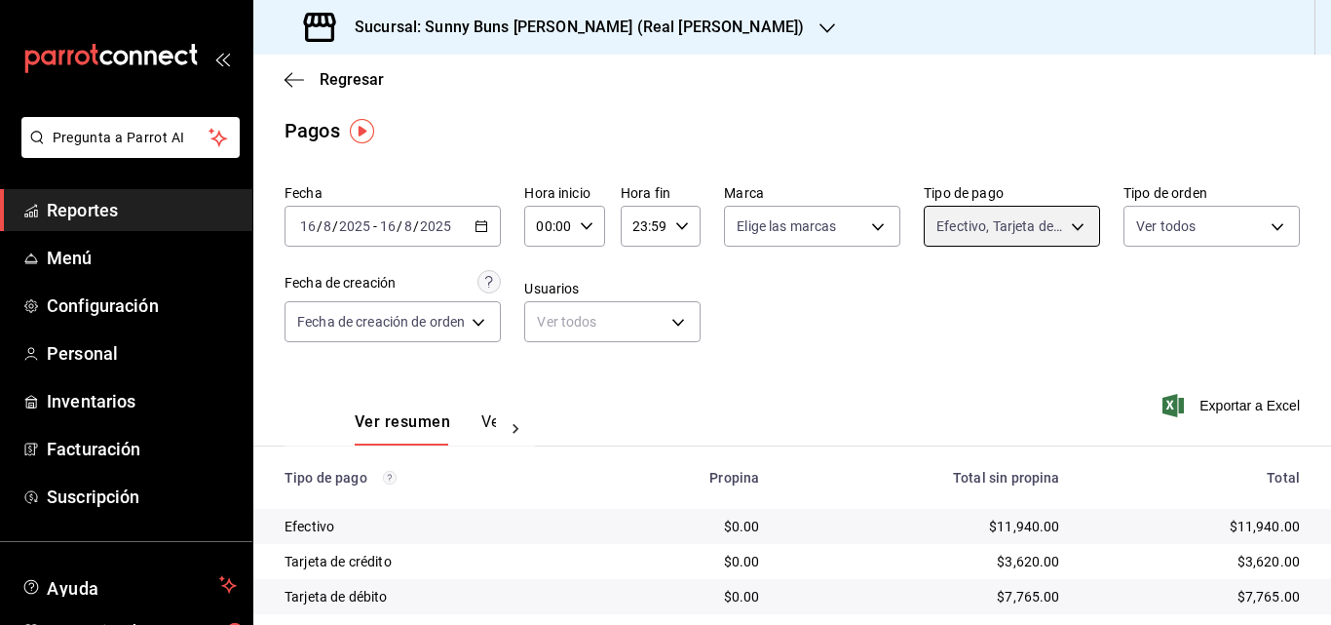
scroll to position [131, 0]
